Goal: Task Accomplishment & Management: Manage account settings

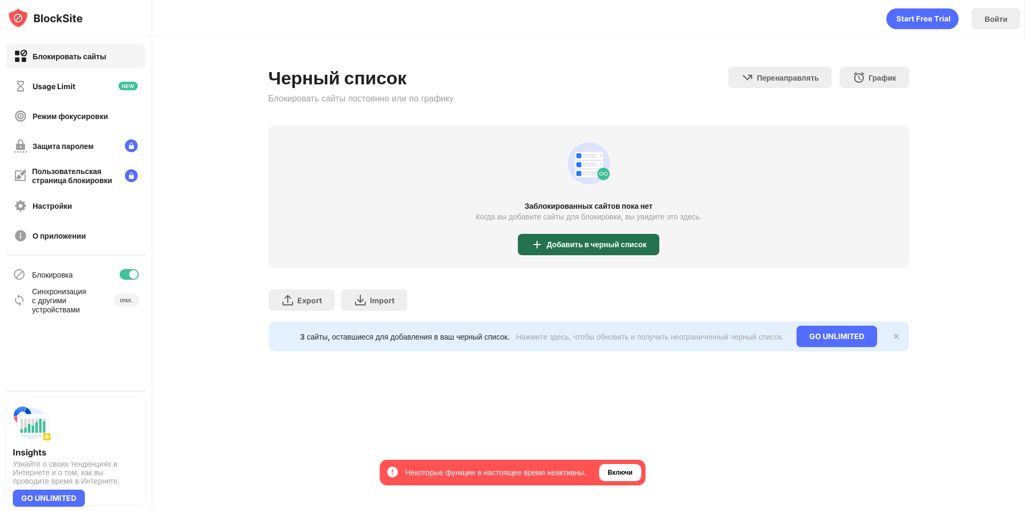
click at [567, 245] on div "Добавить в черный список" at bounding box center [597, 244] width 100 height 9
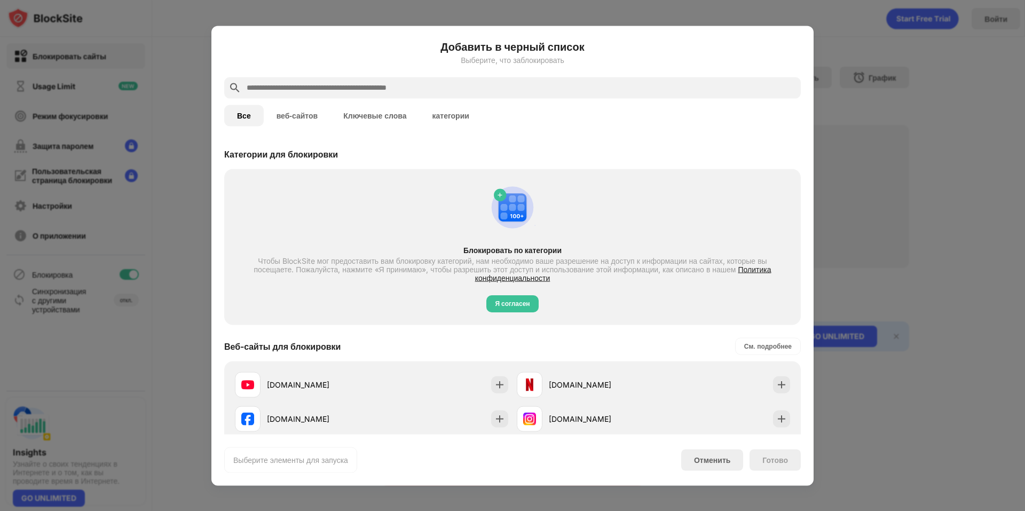
click at [313, 96] on div at bounding box center [512, 87] width 577 height 21
click at [318, 87] on input "text" at bounding box center [521, 87] width 551 height 13
paste input "**********"
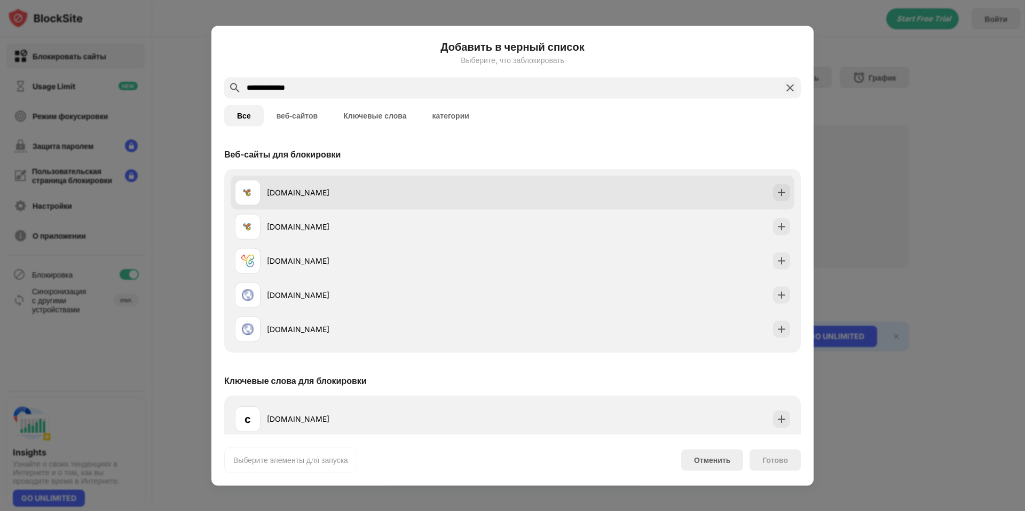
type input "**********"
click at [333, 194] on div "[DOMAIN_NAME]" at bounding box center [390, 192] width 246 height 11
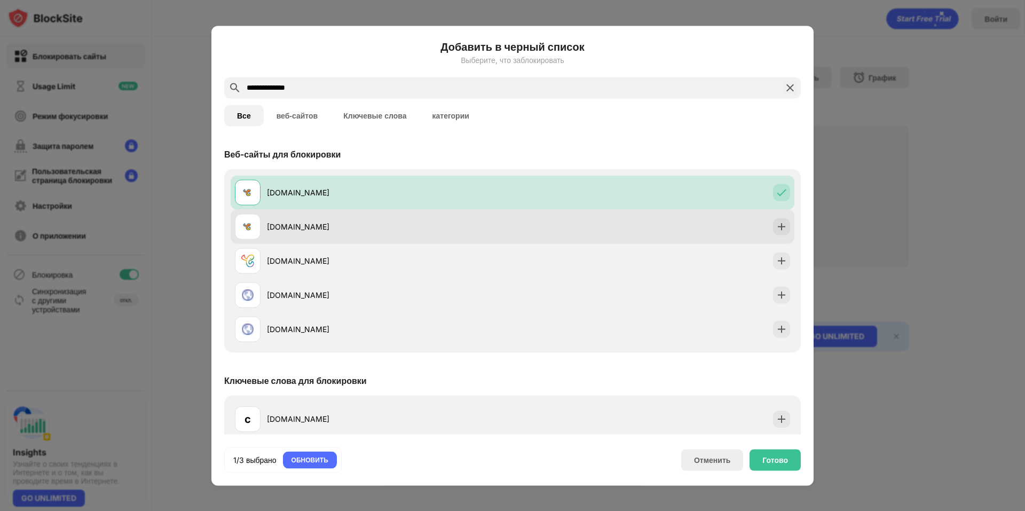
click at [296, 225] on div "[DOMAIN_NAME]" at bounding box center [390, 226] width 246 height 11
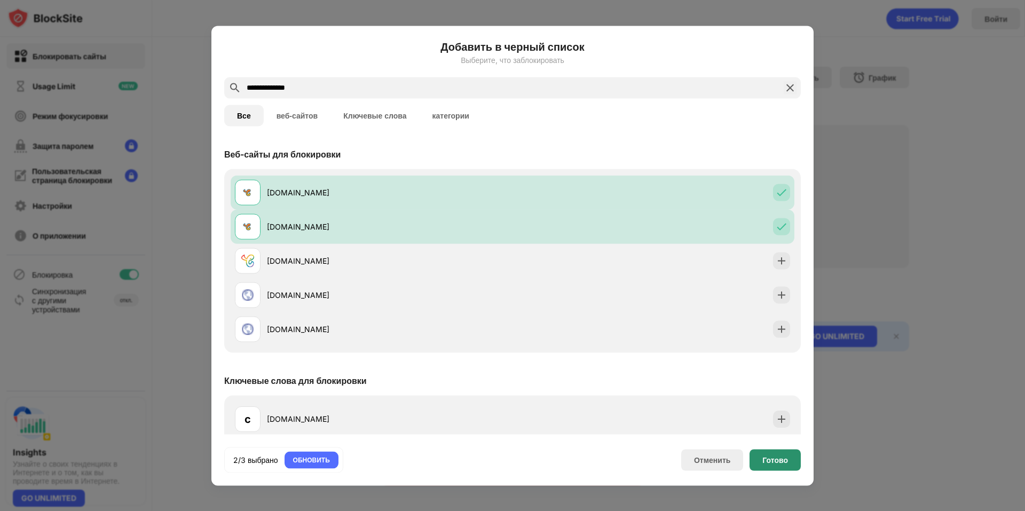
click at [774, 462] on div "Готово" at bounding box center [775, 459] width 26 height 9
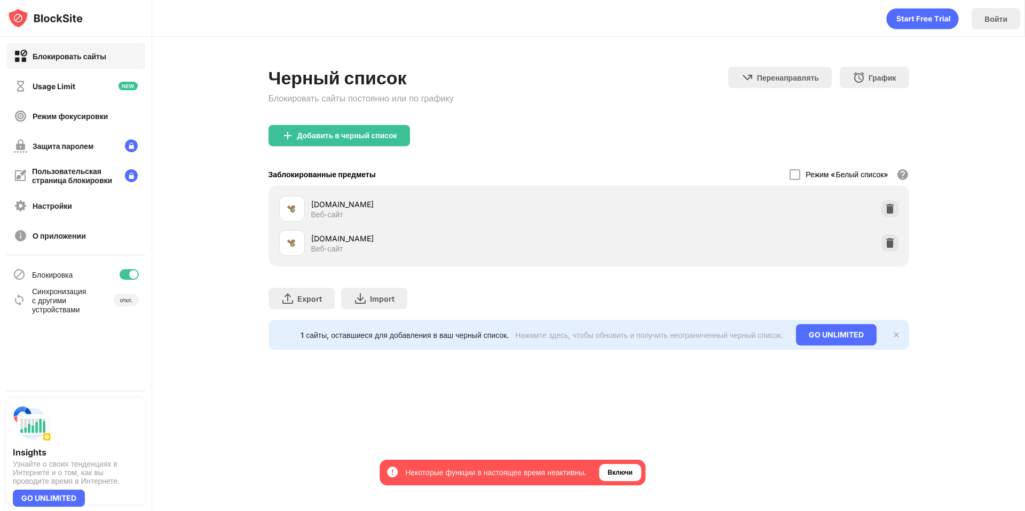
click at [481, 471] on div "Некоторые функции в настоящее время неактивны." at bounding box center [495, 472] width 181 height 11
click at [630, 476] on div "Включи" at bounding box center [620, 472] width 25 height 11
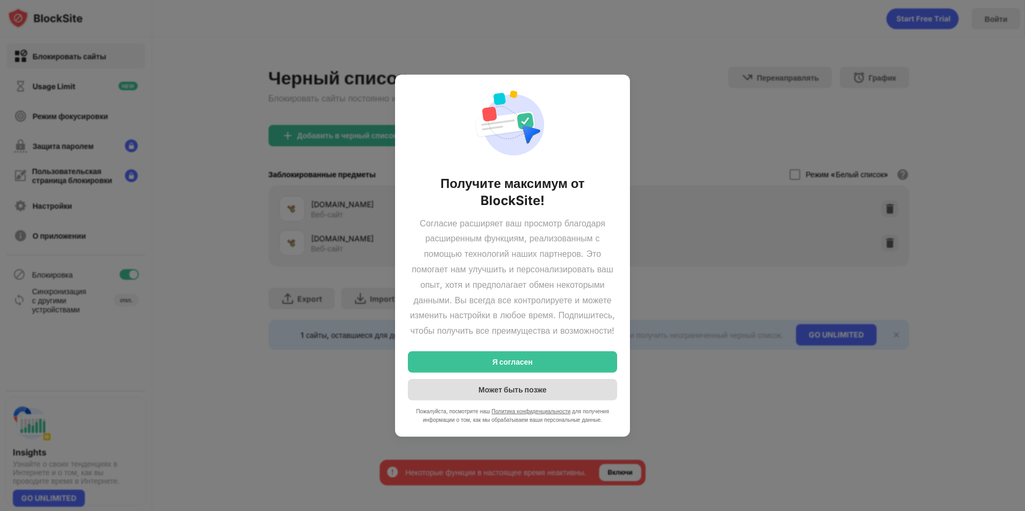
click at [546, 394] on div "Может быть позже" at bounding box center [512, 389] width 68 height 9
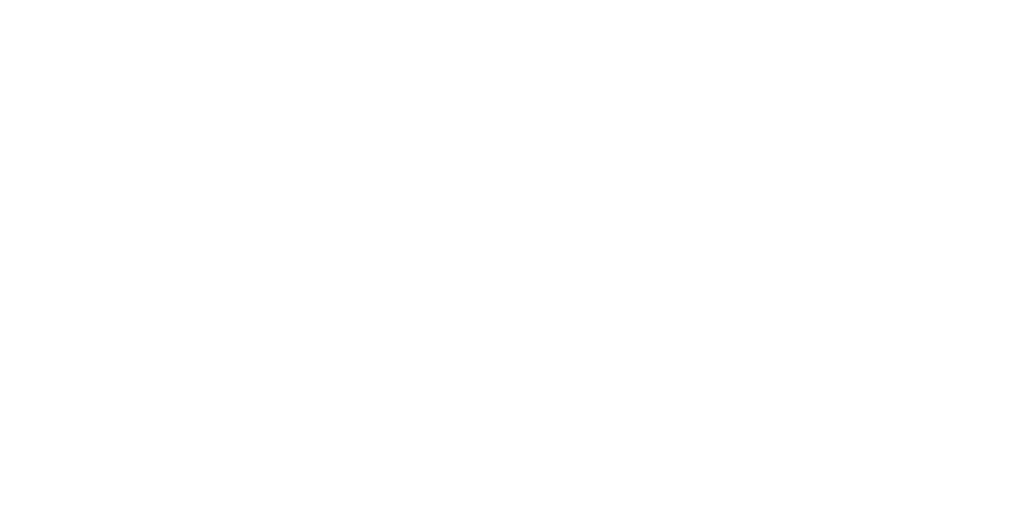
click at [127, 0] on html "Принимая участие, вы обеспечиваете доступ ко всем функциям и преимуществам, осн…" at bounding box center [512, 0] width 1025 height 0
